Goal: Information Seeking & Learning: Check status

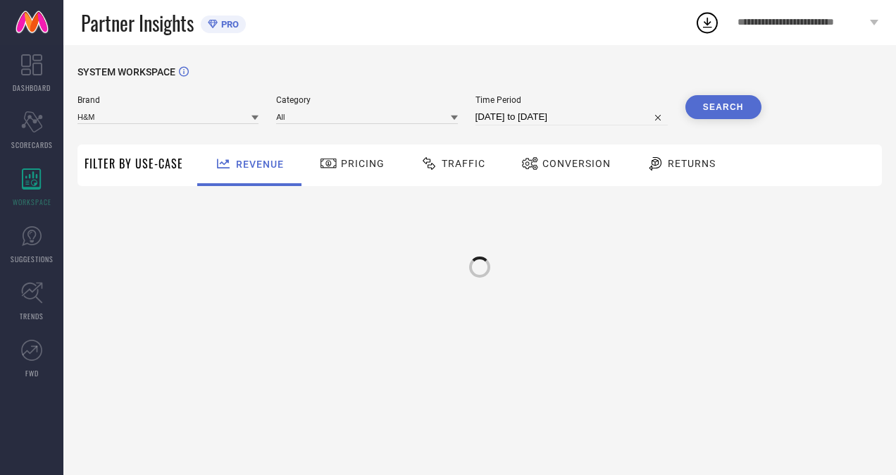
click at [464, 167] on span "Traffic" at bounding box center [464, 163] width 44 height 11
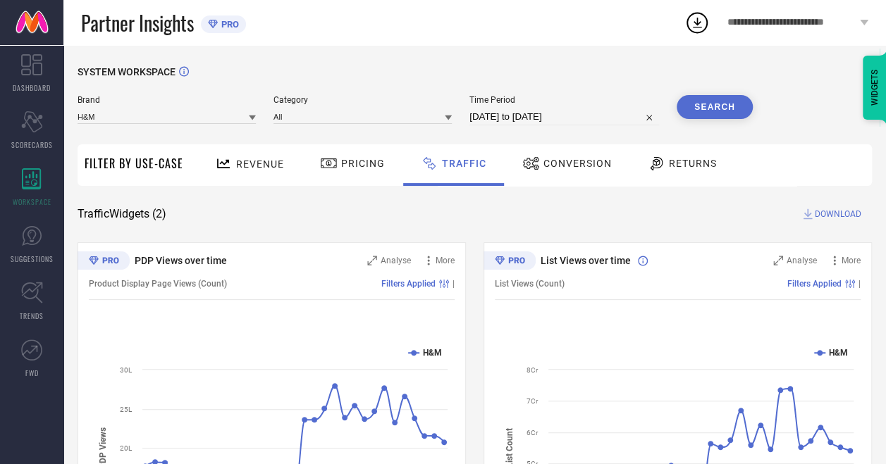
select select "6"
select select "2025"
select select "7"
select select "2025"
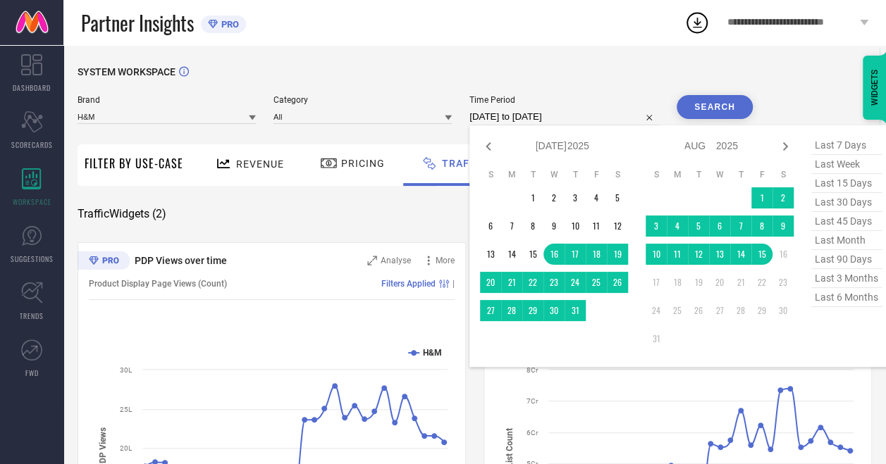
click at [521, 122] on input "[DATE] to [DATE]" at bounding box center [564, 116] width 190 height 17
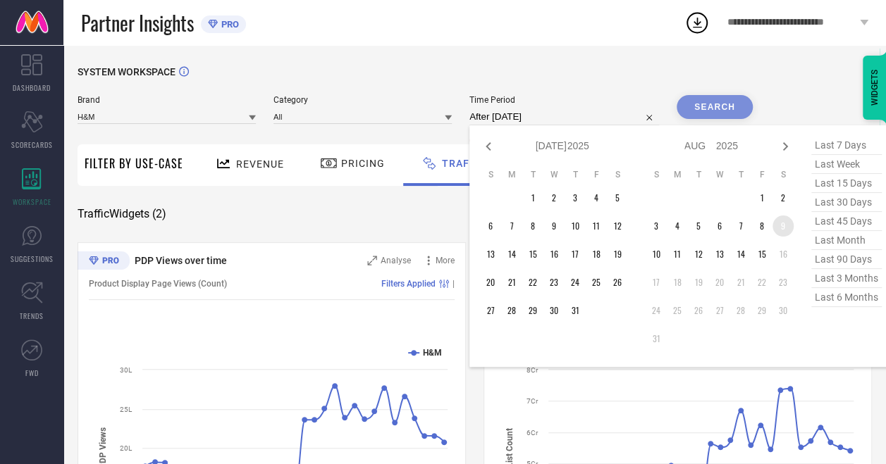
click at [786, 223] on td "9" at bounding box center [782, 226] width 21 height 21
type input "[DATE] to [DATE]"
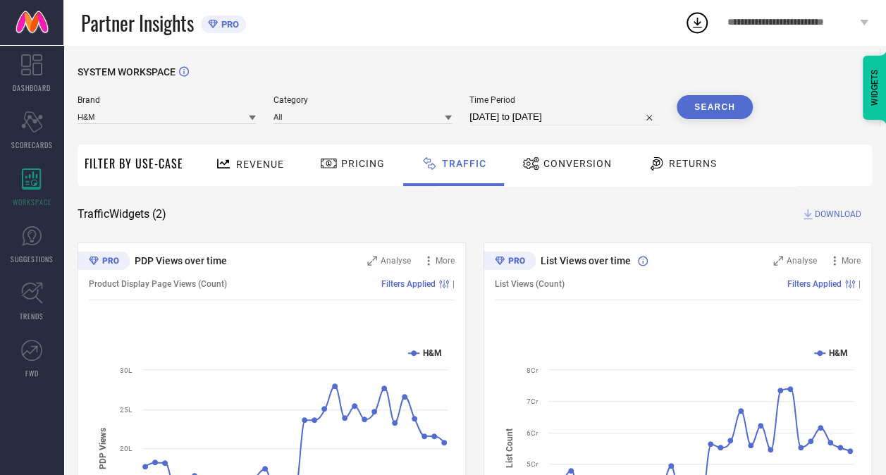
click at [722, 107] on button "Search" at bounding box center [714, 107] width 76 height 24
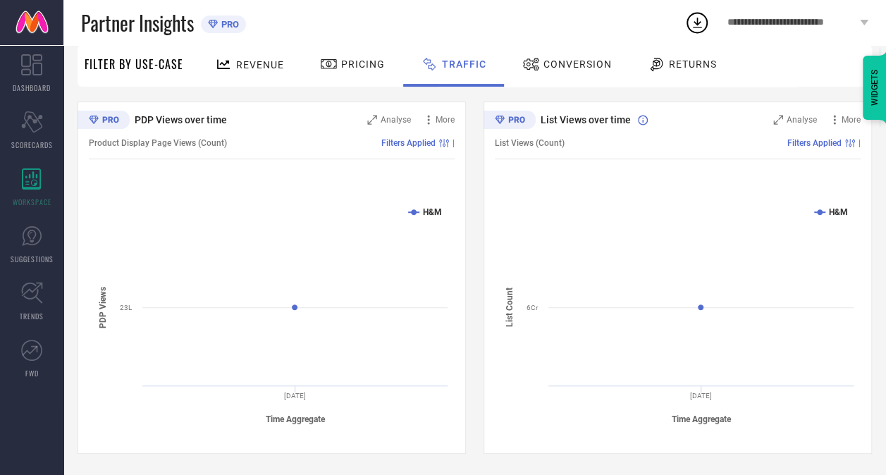
scroll to position [35, 0]
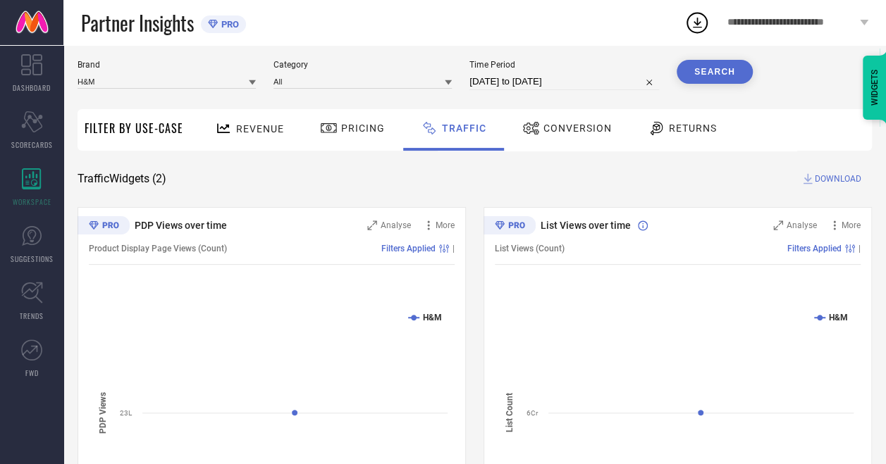
select select "7"
select select "2025"
select select "8"
select select "2025"
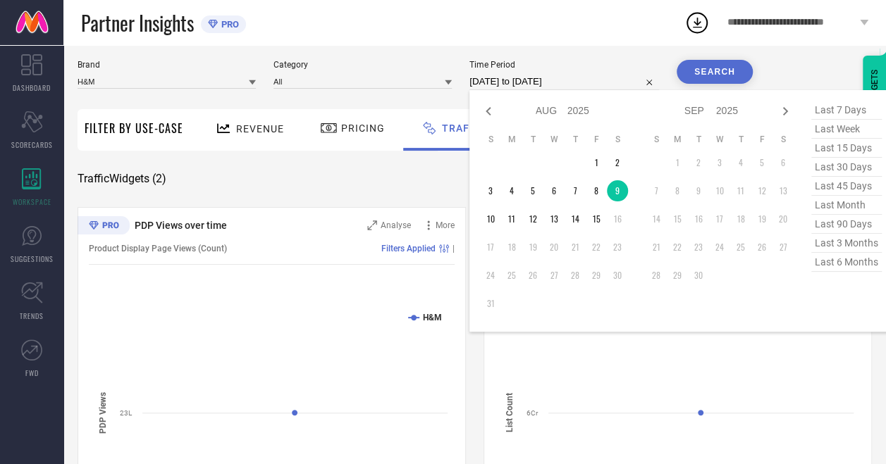
click at [569, 85] on input "[DATE] to [DATE]" at bounding box center [564, 81] width 190 height 17
click at [483, 221] on td "10" at bounding box center [490, 219] width 21 height 21
type input "[DATE] to [DATE]"
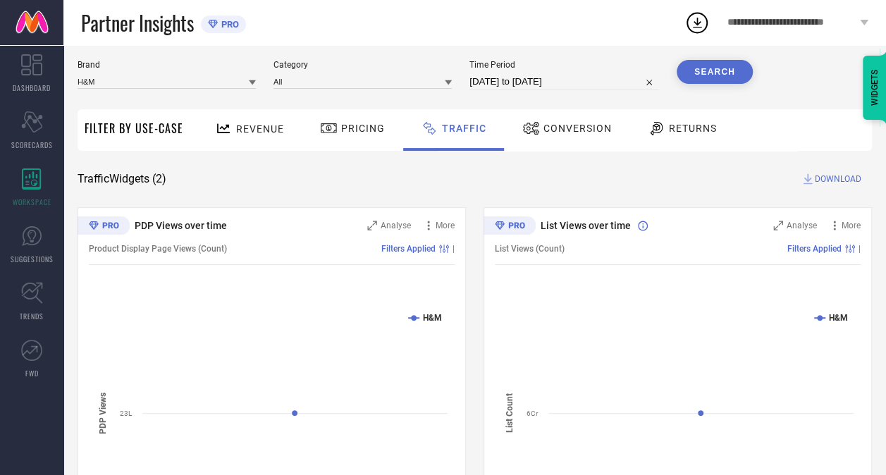
click at [724, 75] on button "Search" at bounding box center [714, 72] width 76 height 24
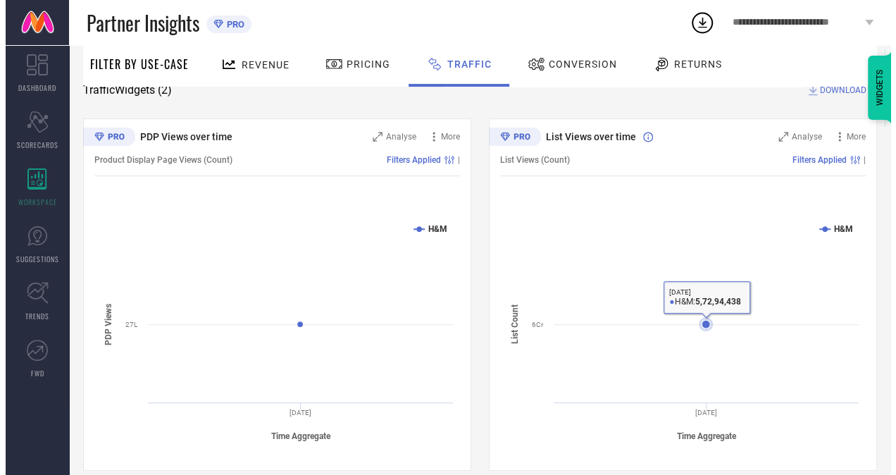
scroll to position [0, 0]
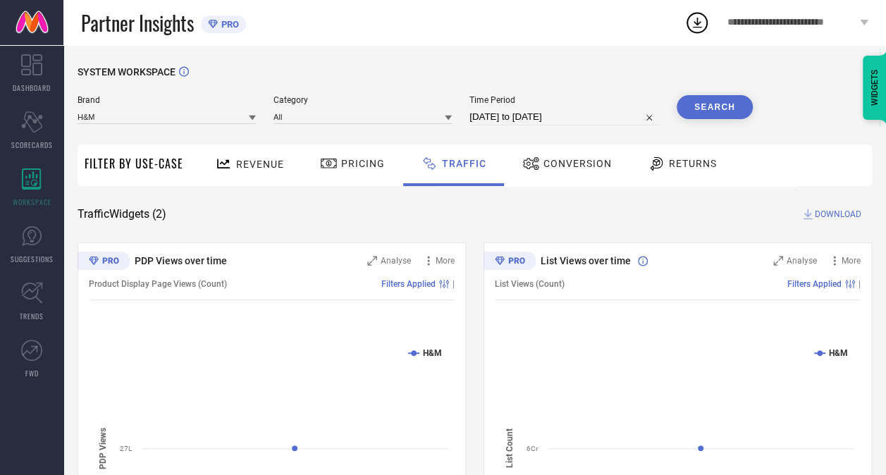
select select "7"
select select "2025"
select select "8"
select select "2025"
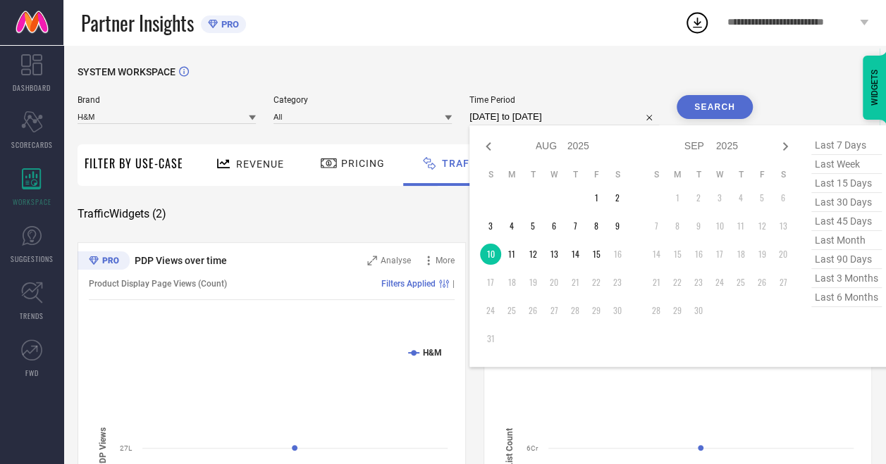
click at [547, 116] on input "[DATE] to [DATE]" at bounding box center [564, 116] width 190 height 17
click at [518, 254] on td "11" at bounding box center [511, 254] width 21 height 21
type input "[DATE] to [DATE]"
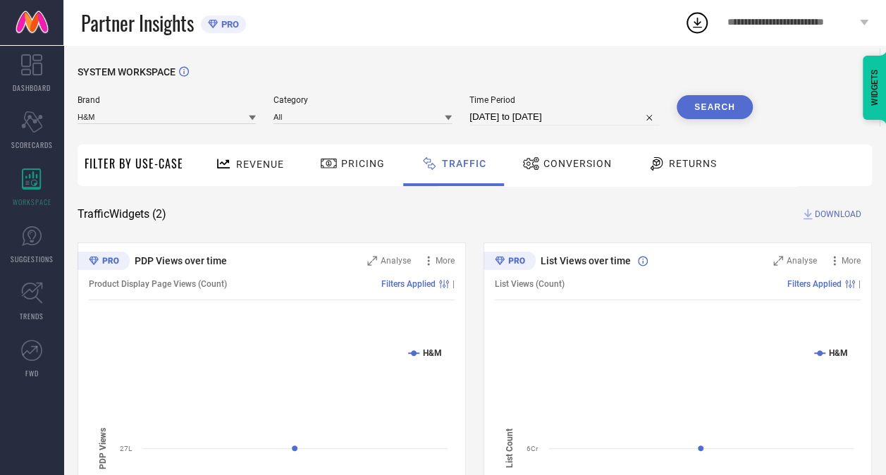
click at [717, 110] on button "Search" at bounding box center [714, 107] width 76 height 24
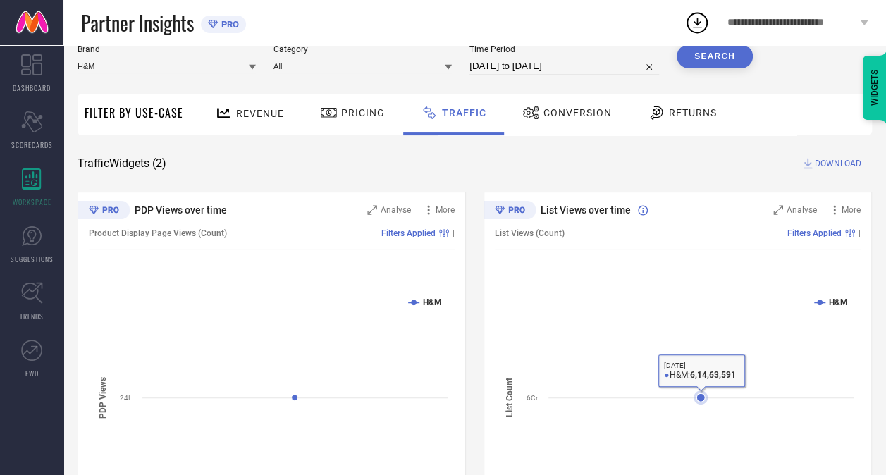
scroll to position [51, 0]
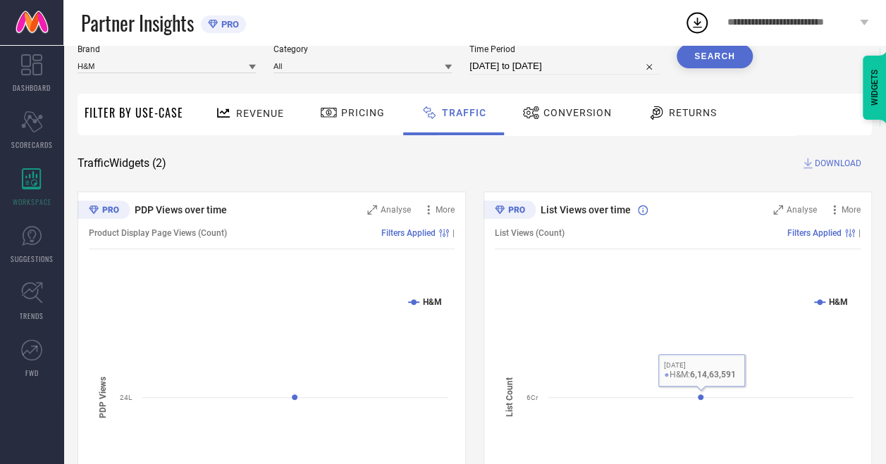
select select "7"
select select "2025"
select select "8"
select select "2025"
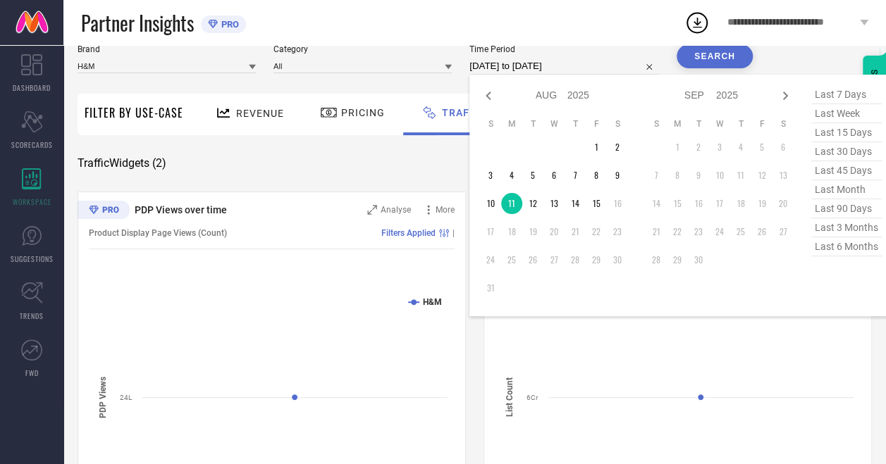
click at [579, 70] on input "[DATE] to [DATE]" at bounding box center [564, 66] width 190 height 17
click at [534, 200] on td "12" at bounding box center [532, 203] width 21 height 21
type input "[DATE] to [DATE]"
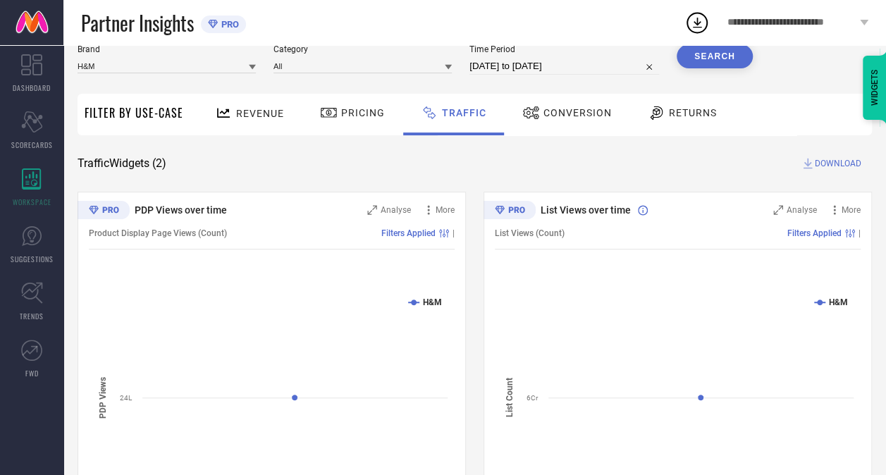
click at [723, 56] on button "Search" at bounding box center [714, 56] width 76 height 24
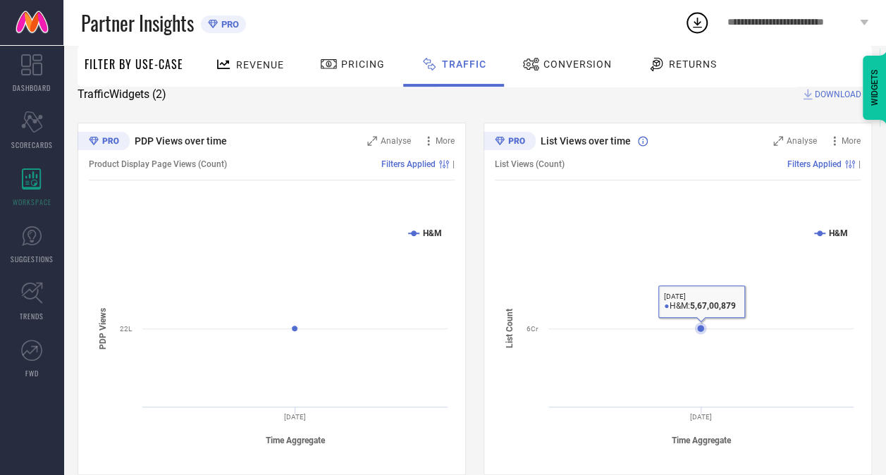
scroll to position [0, 0]
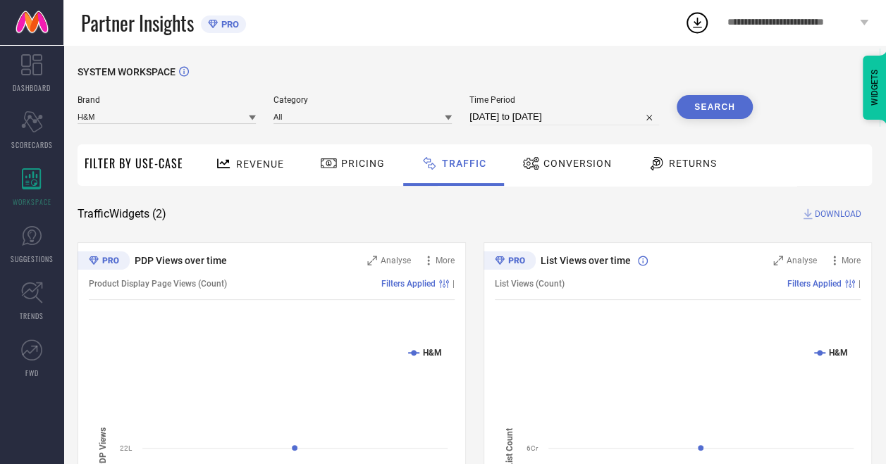
select select "7"
select select "2025"
select select "8"
select select "2025"
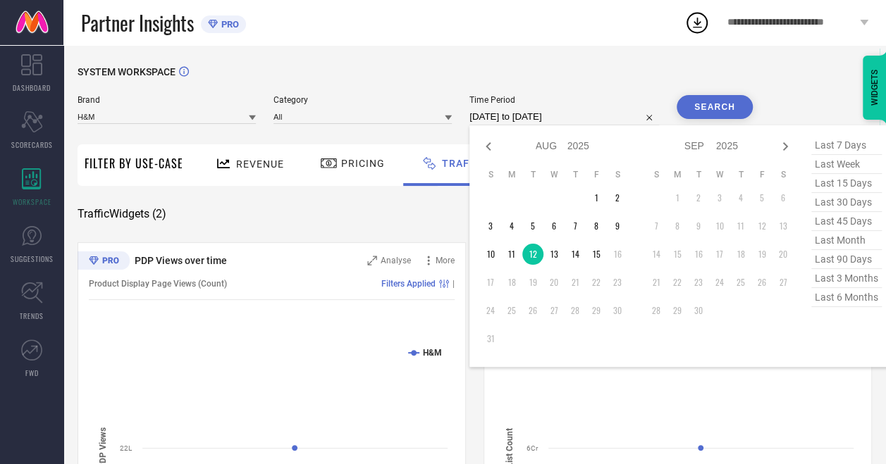
click at [545, 113] on input "[DATE] to [DATE]" at bounding box center [564, 116] width 190 height 17
click at [552, 254] on td "13" at bounding box center [553, 254] width 21 height 21
type input "[DATE] to [DATE]"
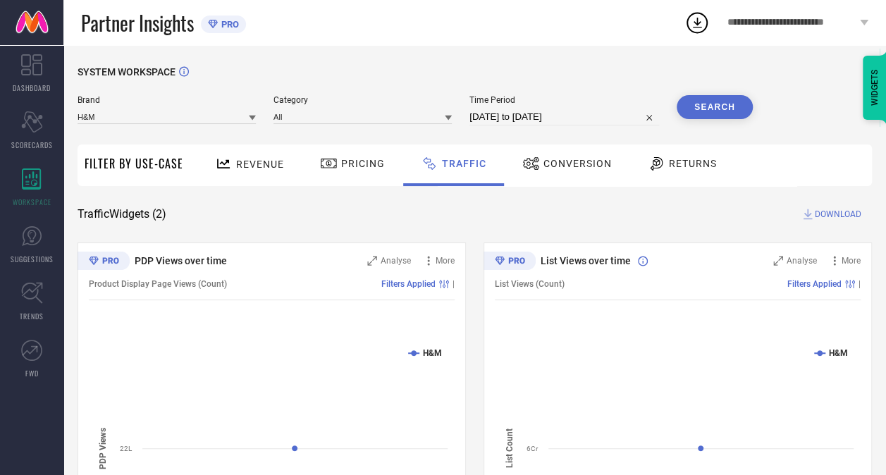
click at [716, 106] on button "Search" at bounding box center [714, 107] width 76 height 24
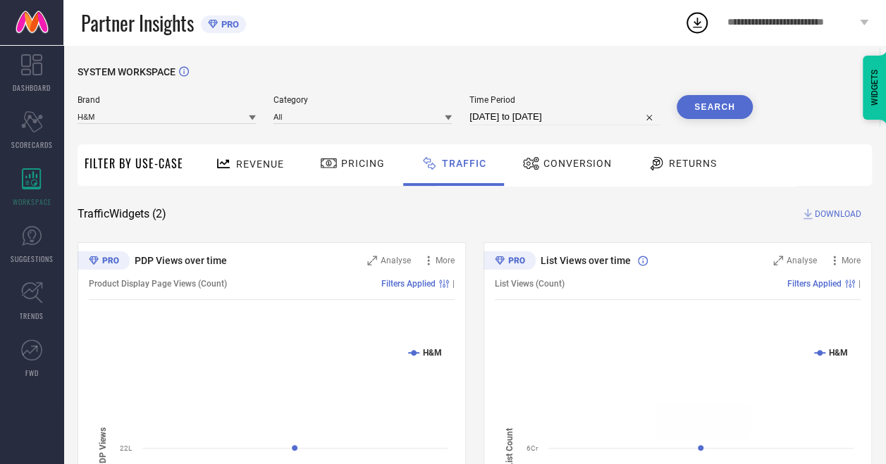
select select "7"
select select "2025"
select select "8"
select select "2025"
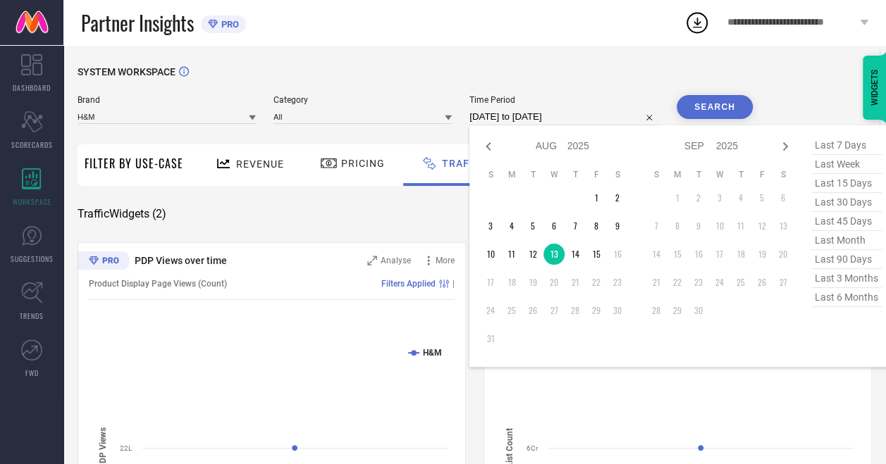
click at [566, 113] on input "[DATE] to [DATE]" at bounding box center [564, 116] width 190 height 17
click at [578, 256] on td "14" at bounding box center [574, 254] width 21 height 21
type input "[DATE] to [DATE]"
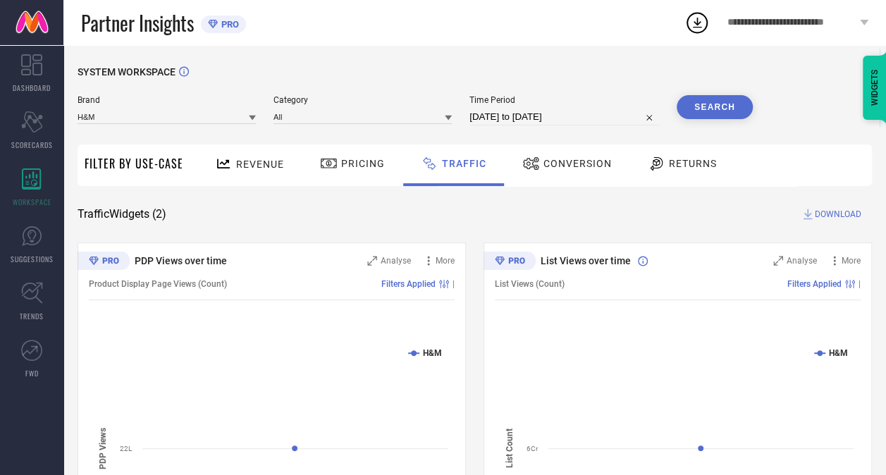
click at [713, 106] on button "Search" at bounding box center [714, 107] width 76 height 24
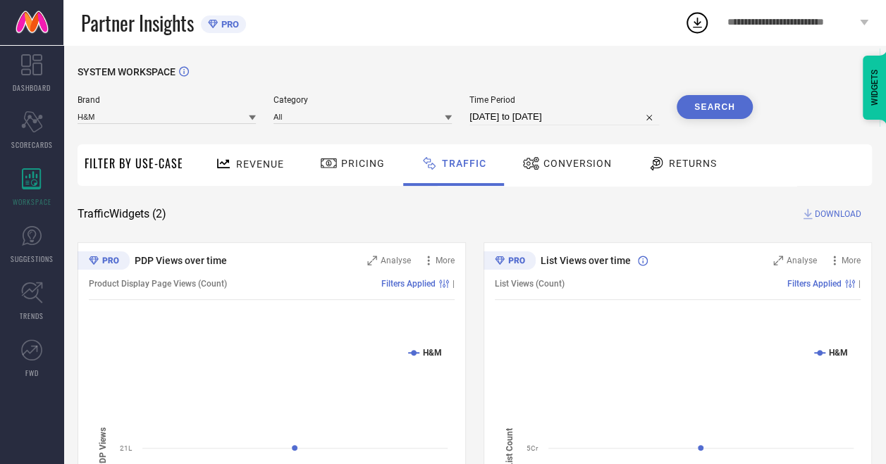
select select "7"
select select "2025"
select select "8"
select select "2025"
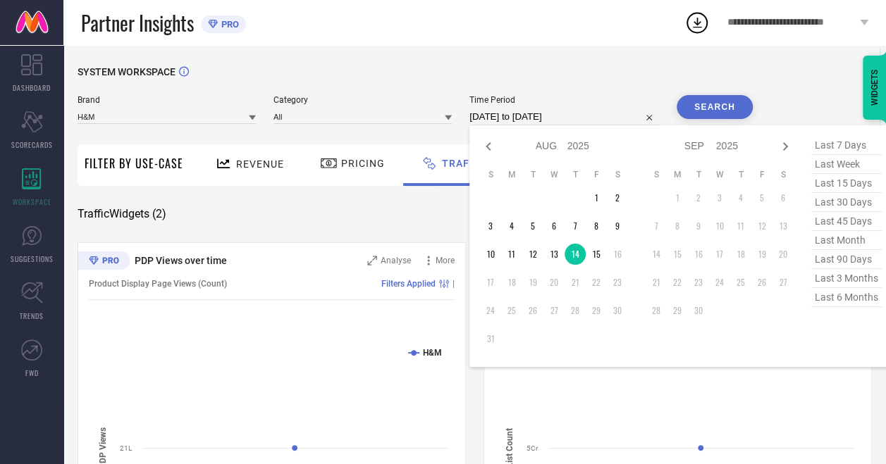
click at [586, 111] on input "[DATE] to [DATE]" at bounding box center [564, 116] width 190 height 17
click at [602, 256] on td "15" at bounding box center [595, 254] width 21 height 21
type input "[DATE] to [DATE]"
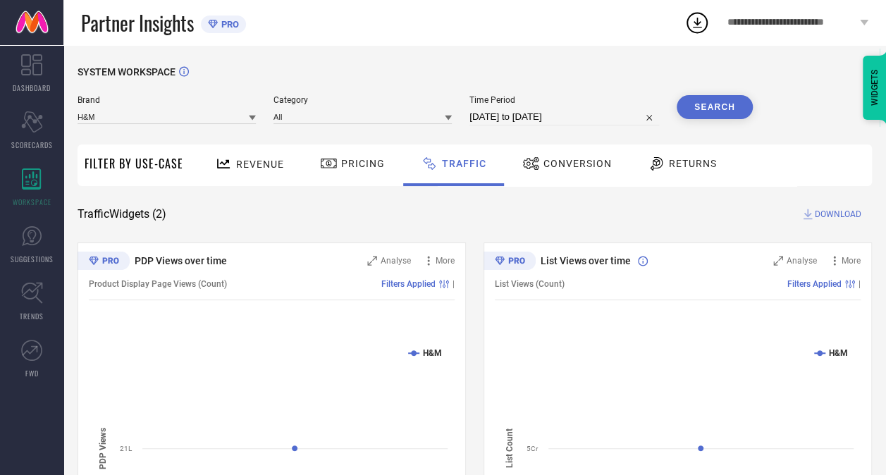
click at [721, 107] on button "Search" at bounding box center [714, 107] width 76 height 24
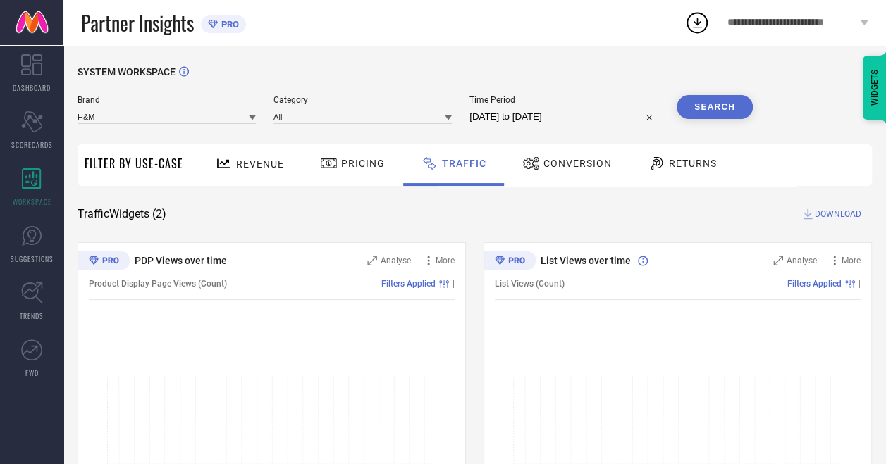
select select "7"
select select "2025"
select select "8"
select select "2025"
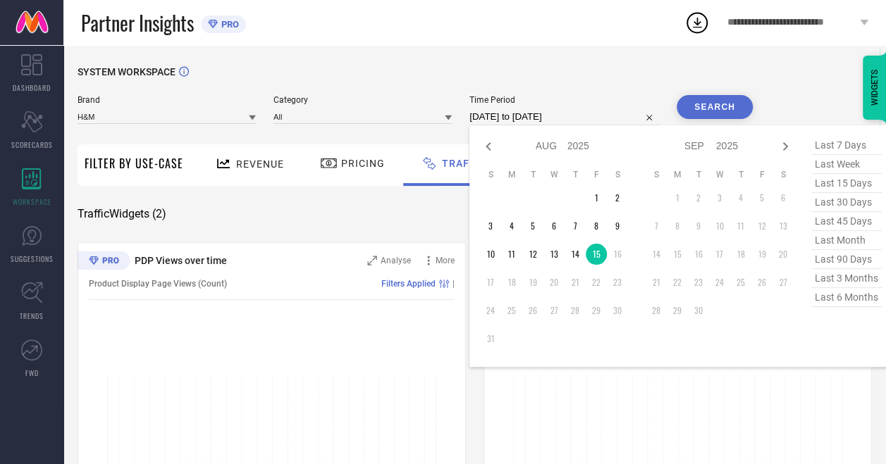
click at [553, 116] on input "[DATE] to [DATE]" at bounding box center [564, 116] width 190 height 17
click at [595, 254] on td "15" at bounding box center [595, 254] width 21 height 21
type input "[DATE] to [DATE]"
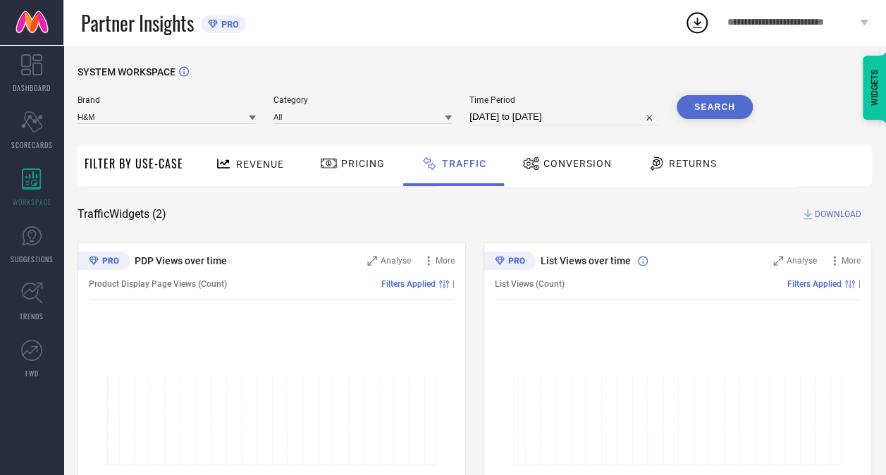
click at [719, 97] on button "Search" at bounding box center [714, 107] width 76 height 24
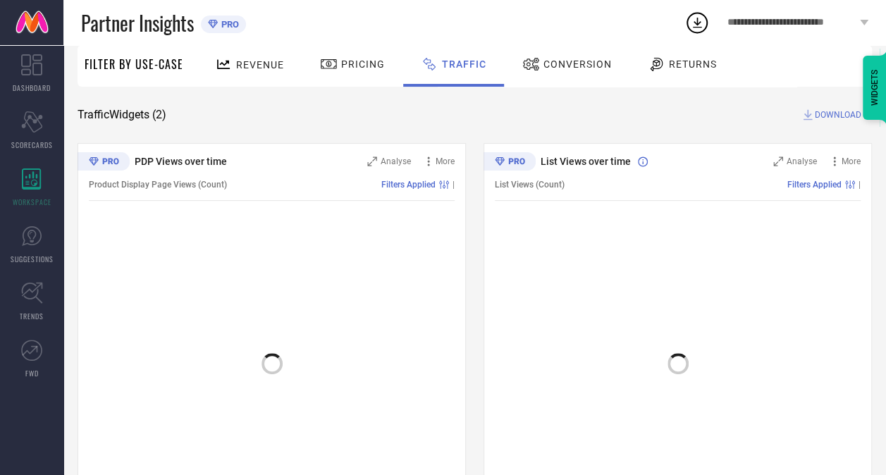
scroll to position [100, 0]
